Goal: Transaction & Acquisition: Download file/media

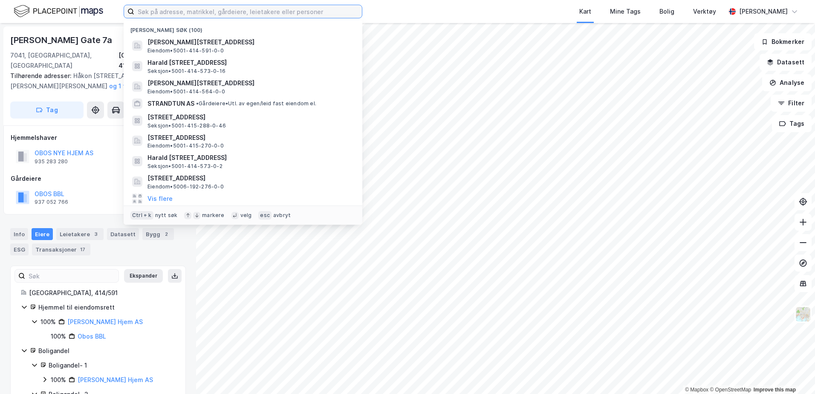
click at [215, 12] on input at bounding box center [248, 11] width 228 height 13
click at [185, 13] on input at bounding box center [248, 11] width 228 height 13
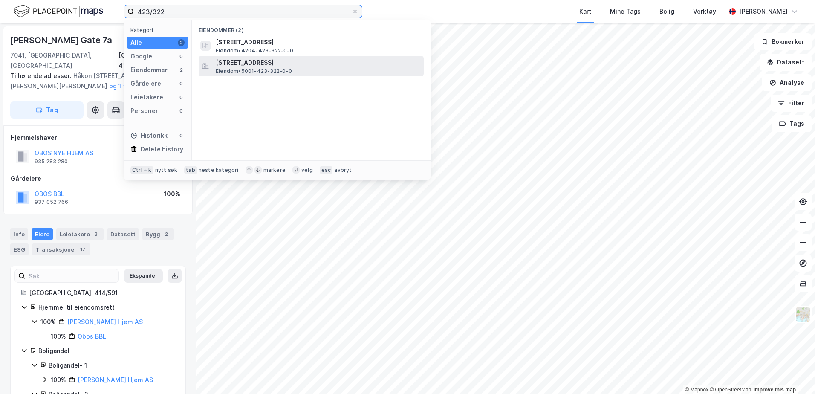
type input "423/322"
click at [255, 69] on span "Eiendom • 5001-423-322-0-0" at bounding box center [254, 71] width 76 height 7
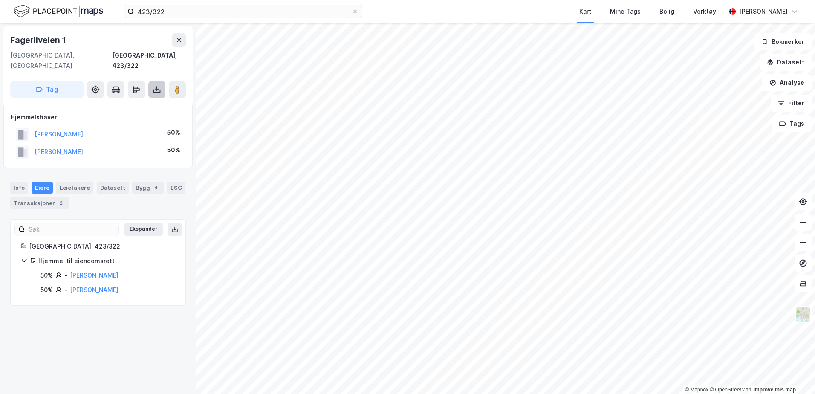
click at [162, 81] on button at bounding box center [156, 89] width 17 height 17
click at [139, 103] on div "Last ned grunnbok" at bounding box center [114, 106] width 49 height 7
click at [152, 81] on button at bounding box center [156, 89] width 17 height 17
click at [139, 103] on div "Last ned grunnbok" at bounding box center [114, 106] width 49 height 7
